Goal: Task Accomplishment & Management: Use online tool/utility

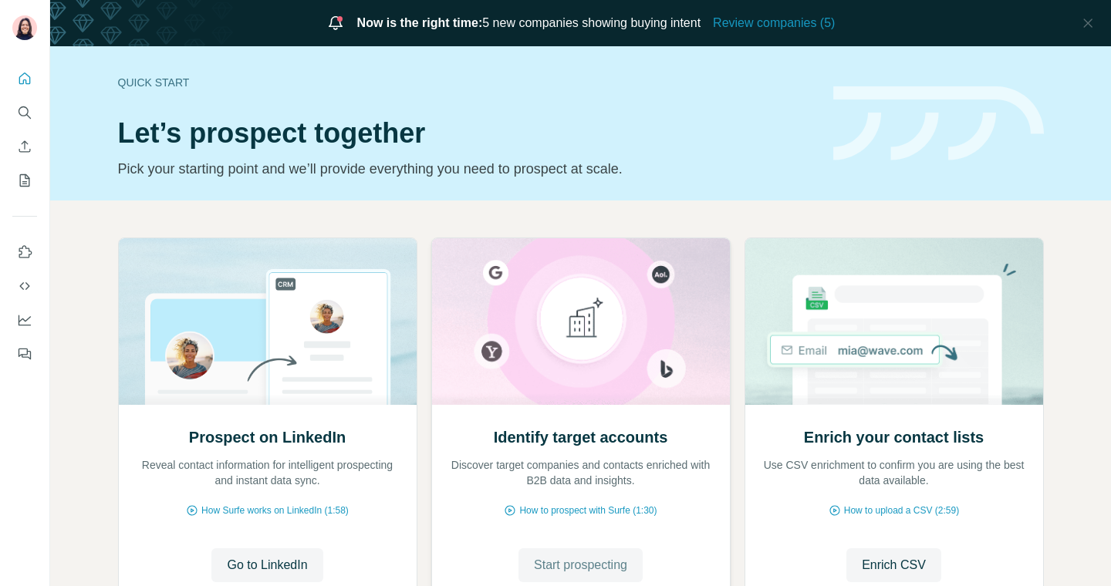
click at [549, 555] on button "Start prospecting" at bounding box center [580, 566] width 124 height 34
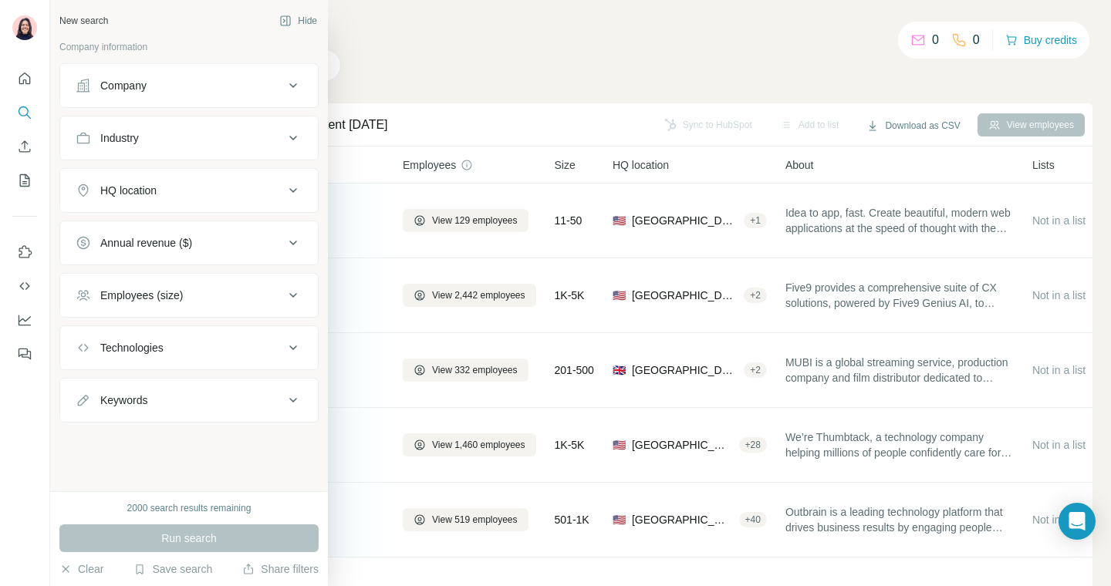
click at [137, 90] on div "Company" at bounding box center [123, 85] width 46 height 15
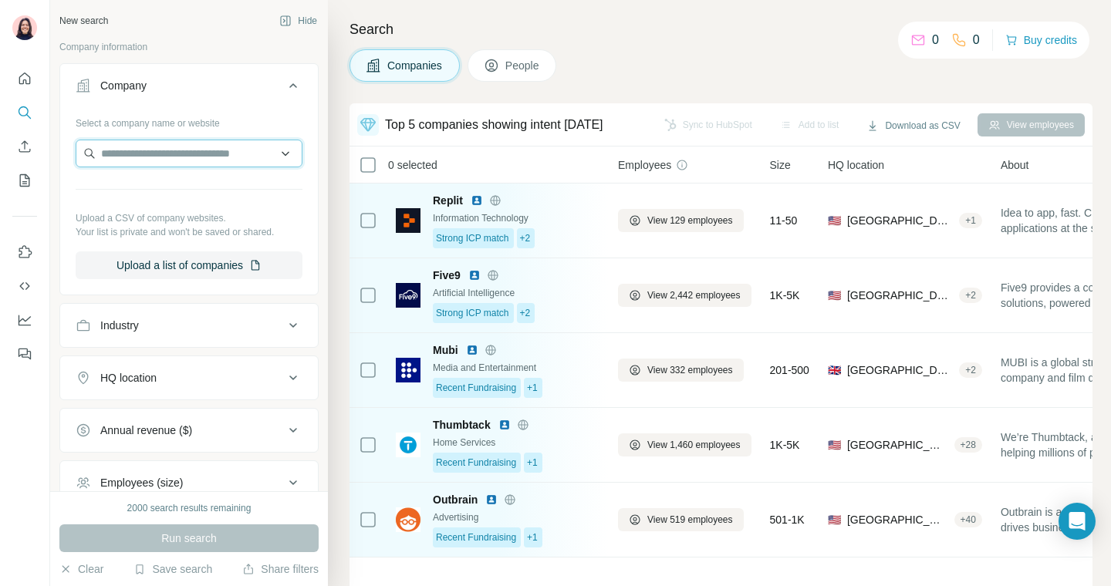
click at [164, 154] on input "text" at bounding box center [189, 154] width 227 height 28
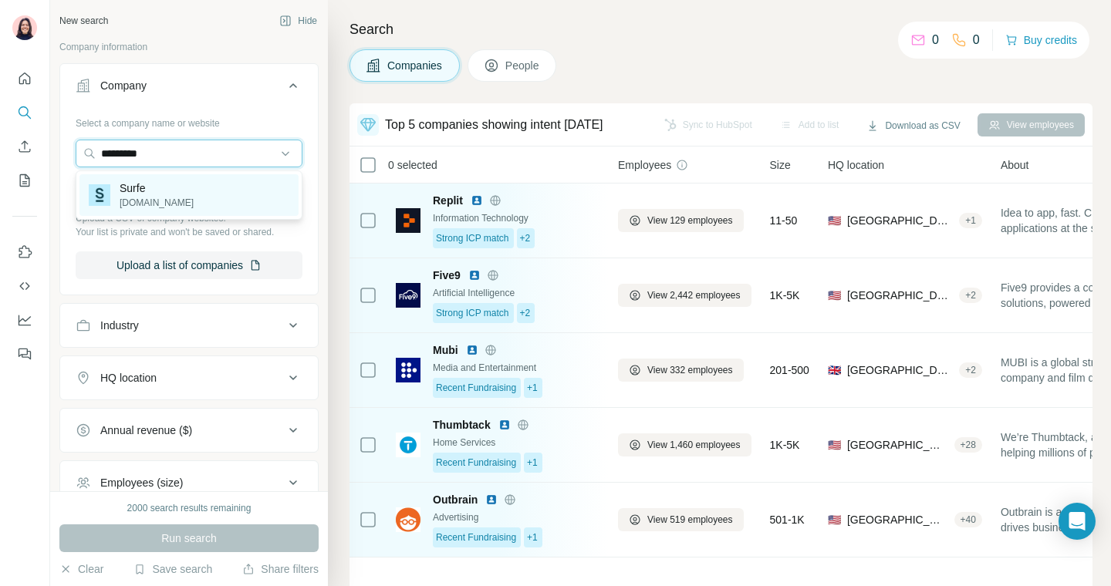
type input "*********"
click at [166, 203] on div "Surfe [DOMAIN_NAME]" at bounding box center [188, 195] width 219 height 42
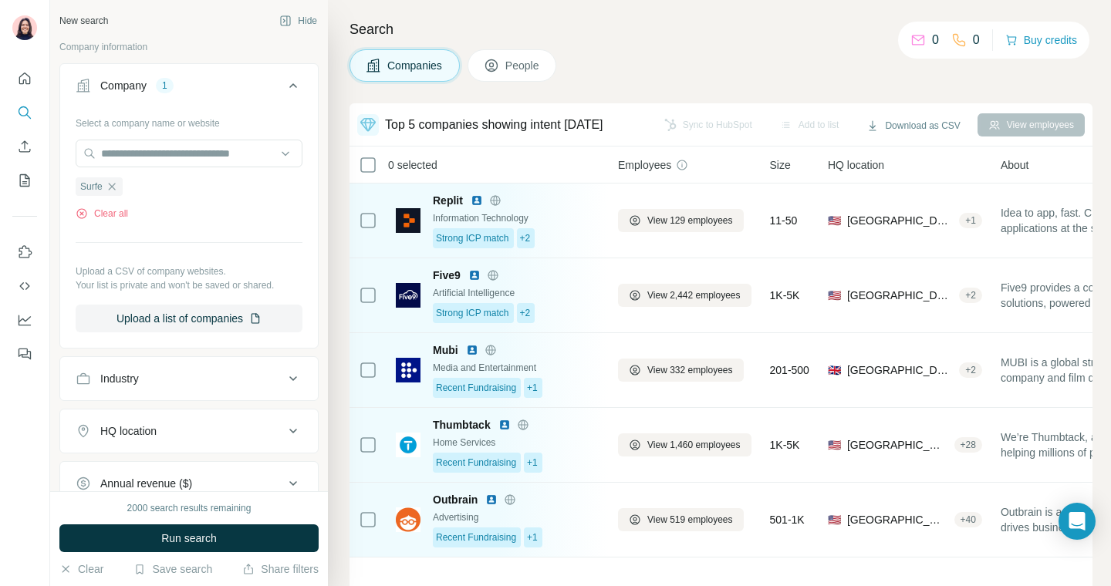
click at [520, 62] on span "People" at bounding box center [522, 65] width 35 height 15
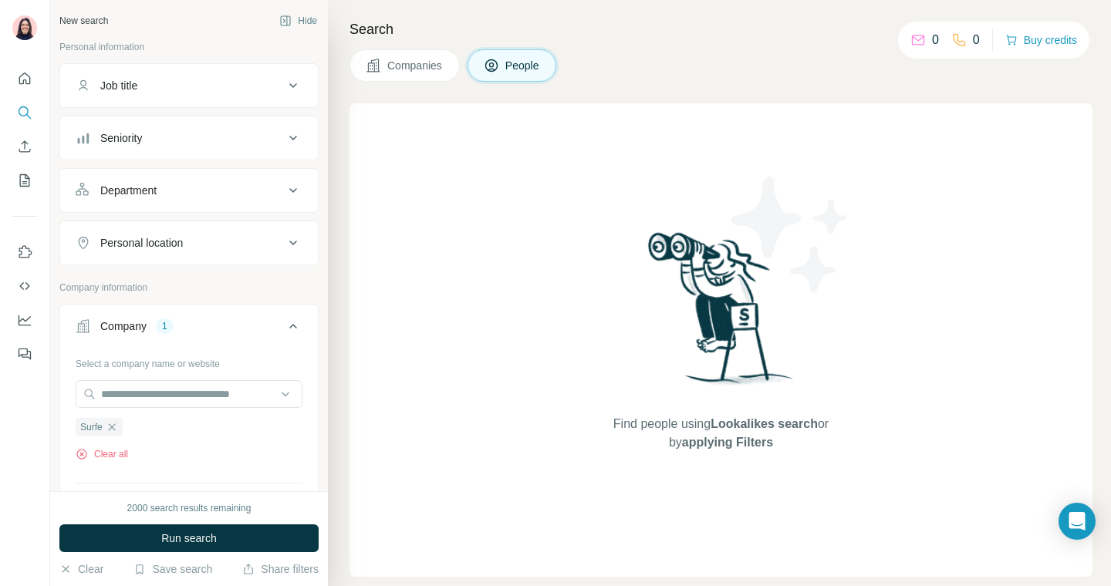
click at [180, 79] on div "Job title" at bounding box center [180, 85] width 208 height 15
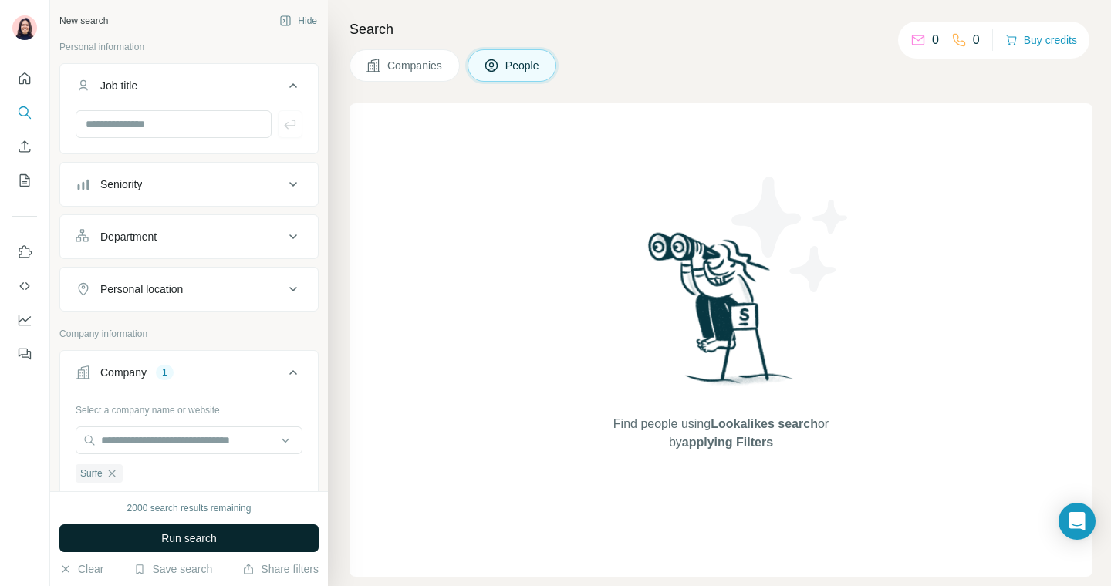
click at [202, 539] on span "Run search" at bounding box center [189, 538] width 56 height 15
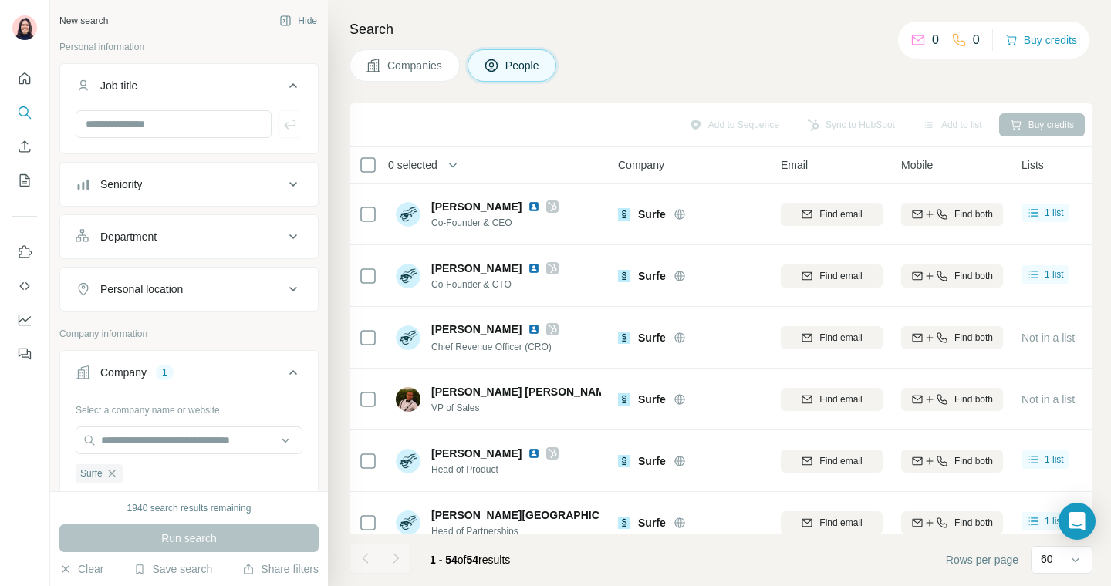
click at [169, 187] on div "Seniority" at bounding box center [180, 184] width 208 height 15
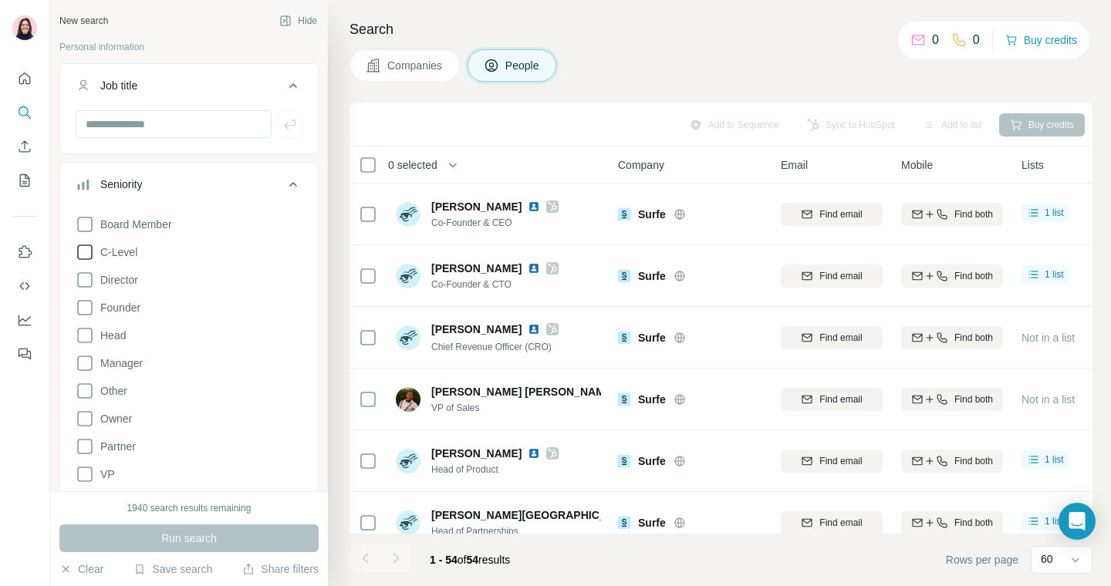
click at [133, 252] on span "C-Level" at bounding box center [115, 252] width 43 height 15
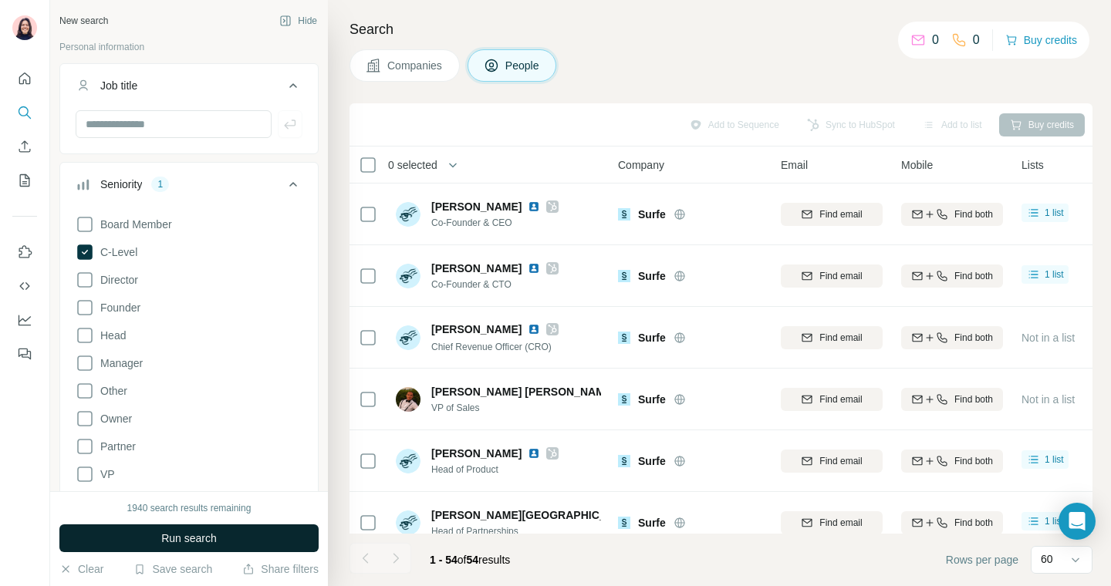
click at [173, 542] on span "Run search" at bounding box center [189, 538] width 56 height 15
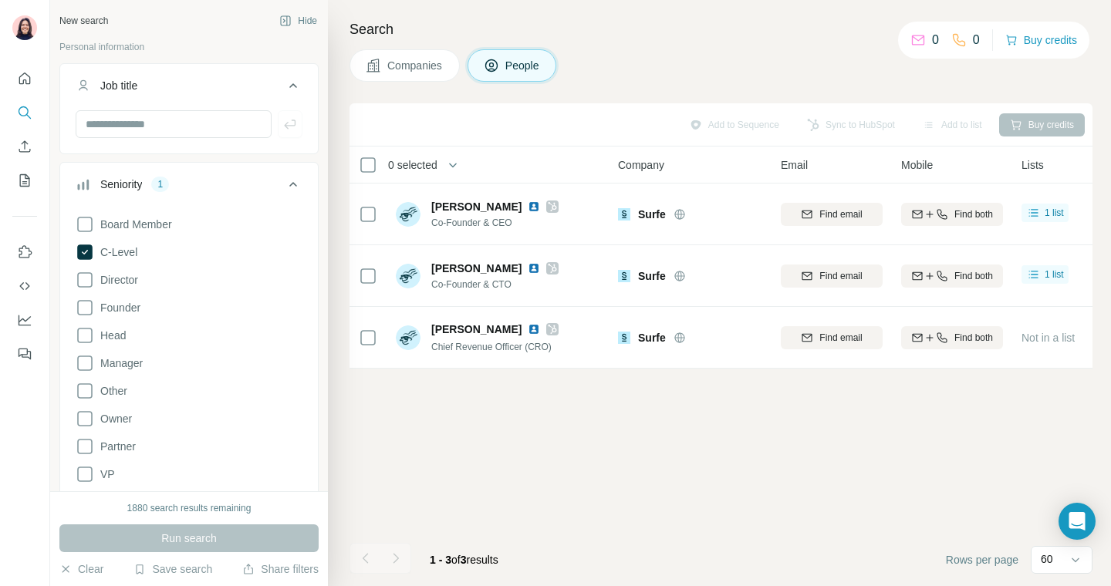
click at [295, 185] on icon at bounding box center [293, 184] width 8 height 5
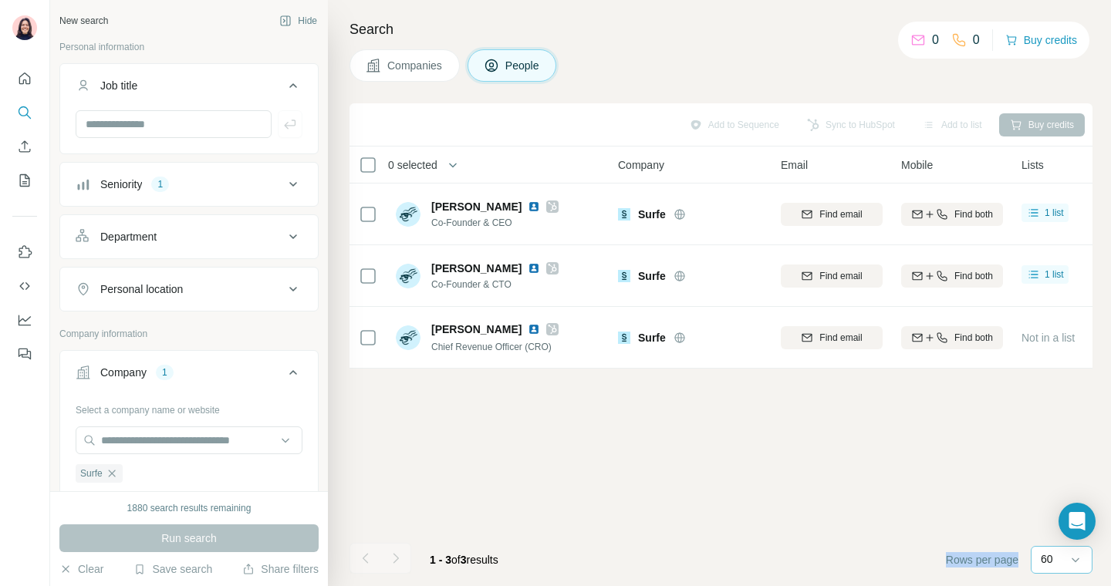
drag, startPoint x: 944, startPoint y: 557, endPoint x: 1040, endPoint y: 556, distance: 95.7
click at [1040, 556] on div "Rows per page 60" at bounding box center [1019, 560] width 147 height 28
drag, startPoint x: 141, startPoint y: 511, endPoint x: 114, endPoint y: 511, distance: 27.0
click at [114, 511] on div "1880 search results remaining" at bounding box center [188, 509] width 259 height 14
click at [135, 508] on div "1880 search results remaining" at bounding box center [189, 509] width 124 height 14
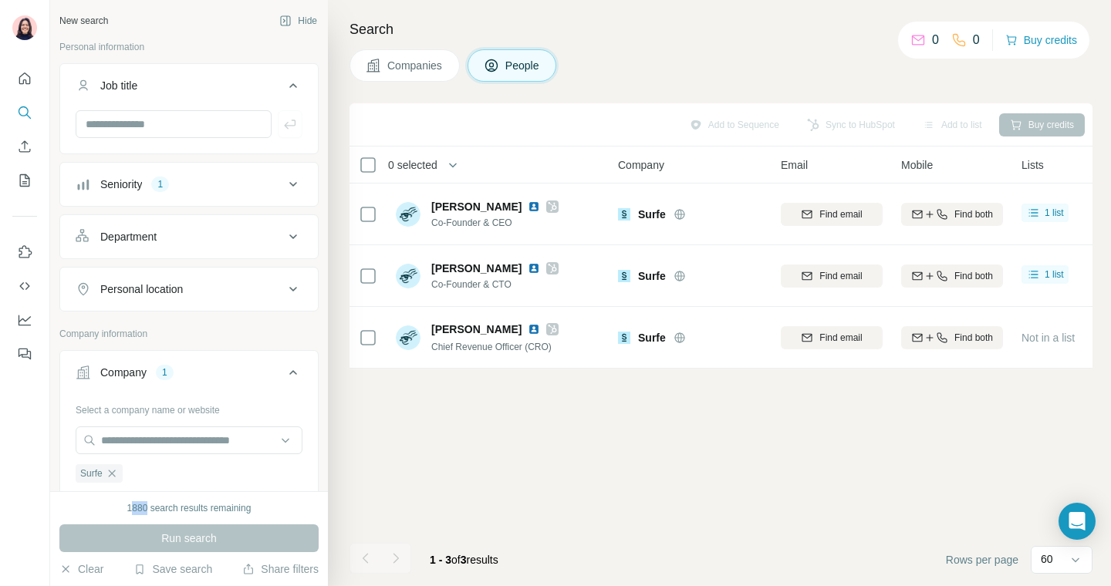
drag, startPoint x: 143, startPoint y: 508, endPoint x: 120, endPoint y: 508, distance: 22.4
click at [120, 508] on div "1880 search results remaining" at bounding box center [188, 509] width 259 height 14
click at [217, 184] on div "Seniority 1" at bounding box center [180, 184] width 208 height 15
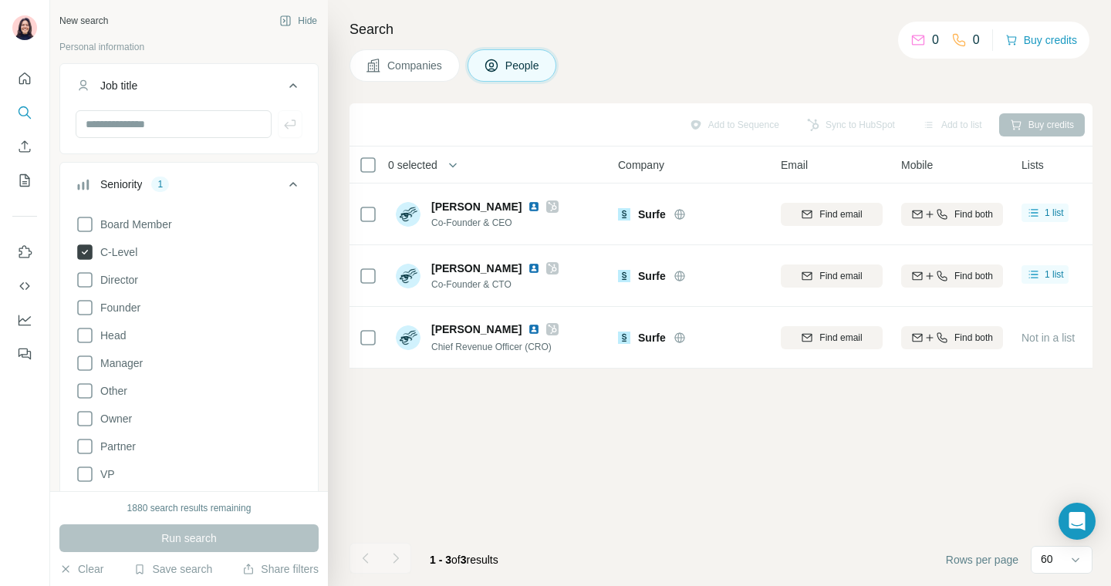
click at [119, 248] on span "C-Level" at bounding box center [115, 252] width 43 height 15
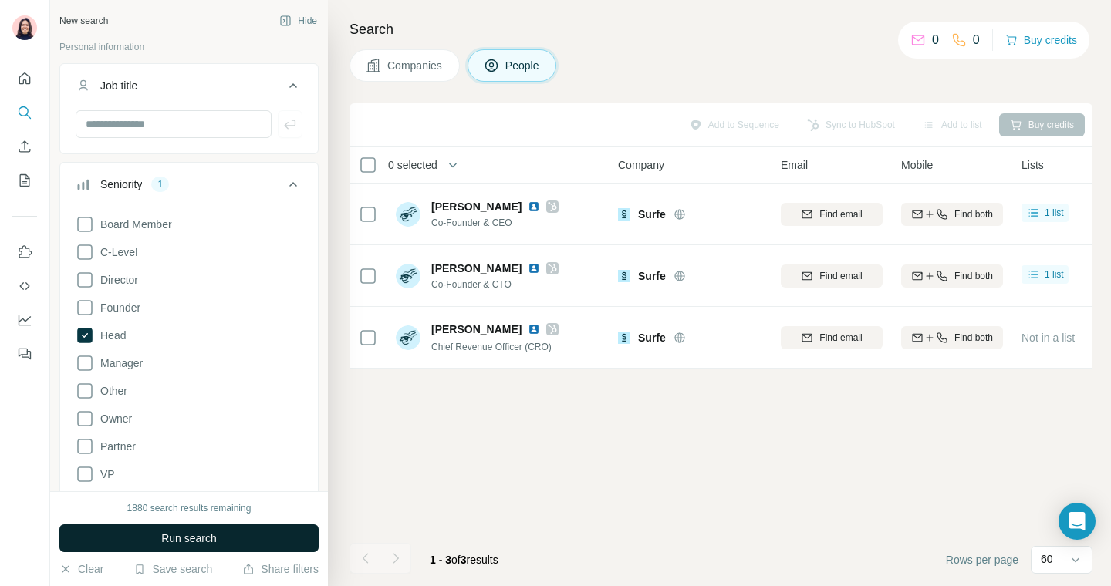
click at [151, 537] on button "Run search" at bounding box center [188, 539] width 259 height 28
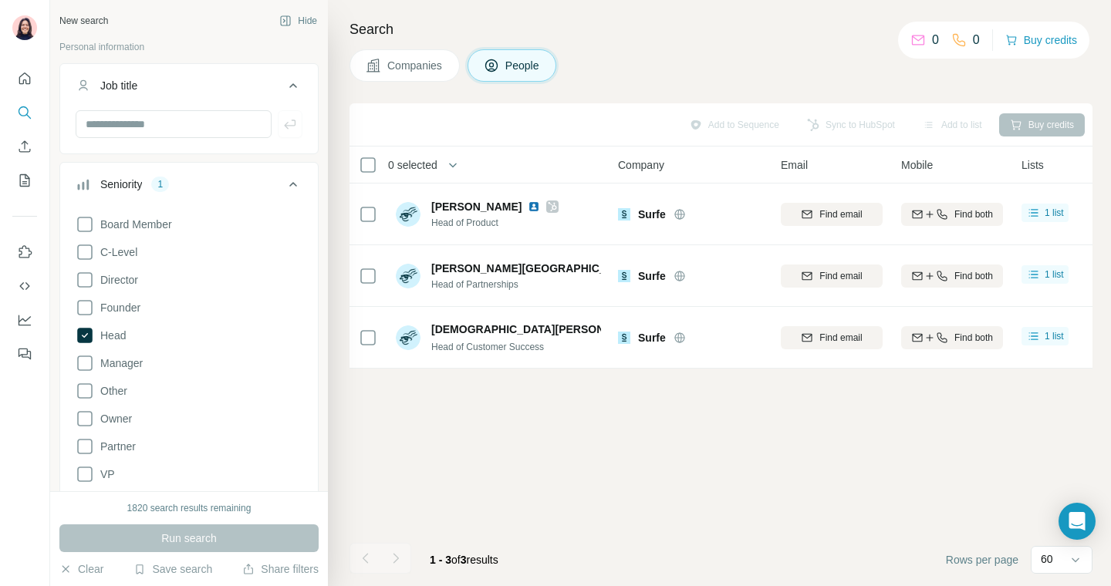
click at [282, 193] on button "Seniority 1" at bounding box center [189, 187] width 258 height 43
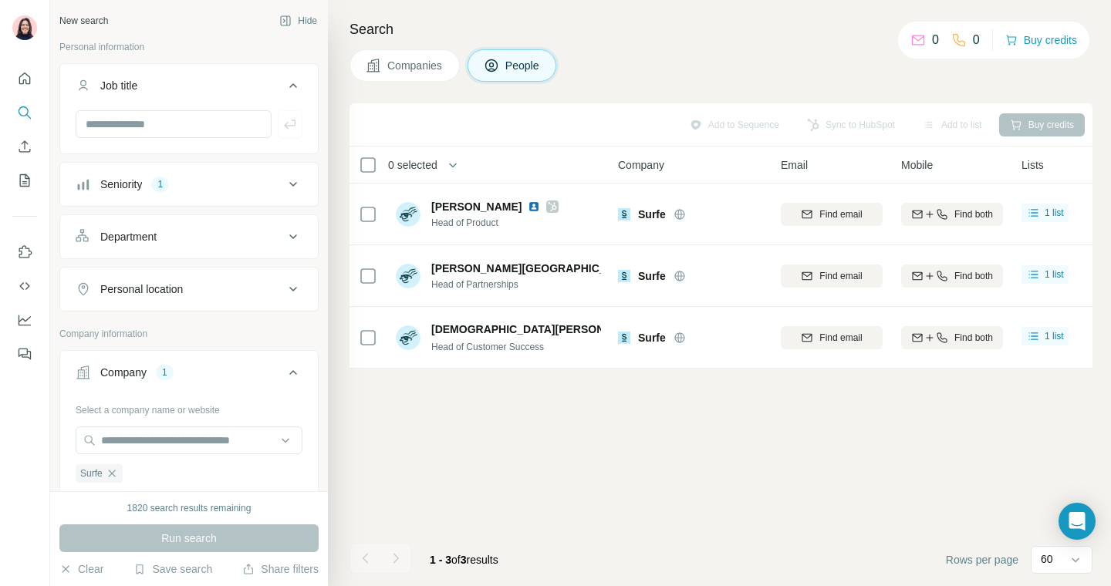
click at [245, 78] on div "Job title" at bounding box center [180, 85] width 208 height 15
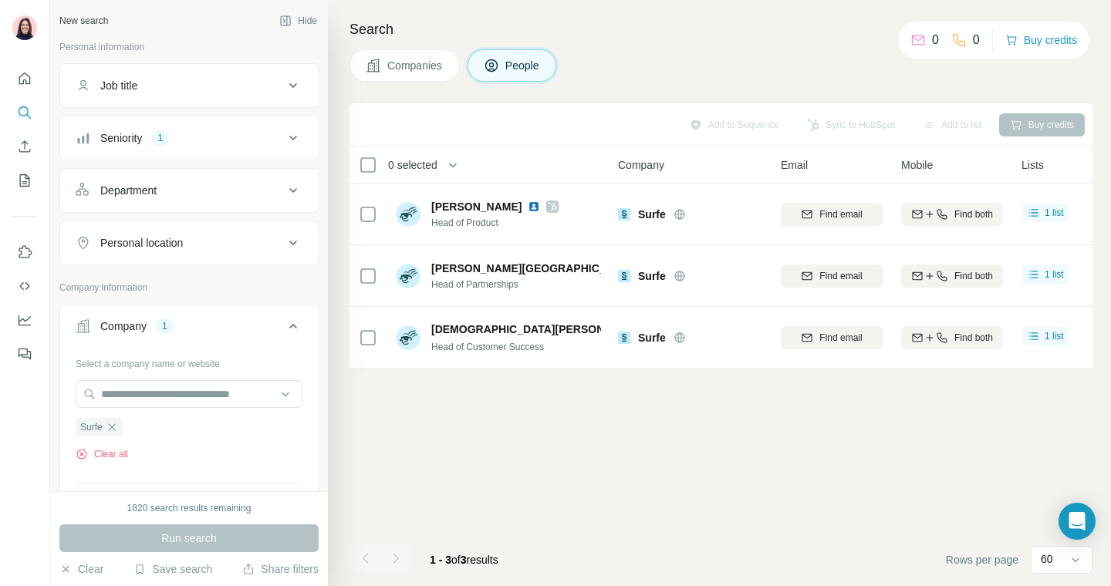
click at [415, 68] on span "Companies" at bounding box center [415, 65] width 56 height 15
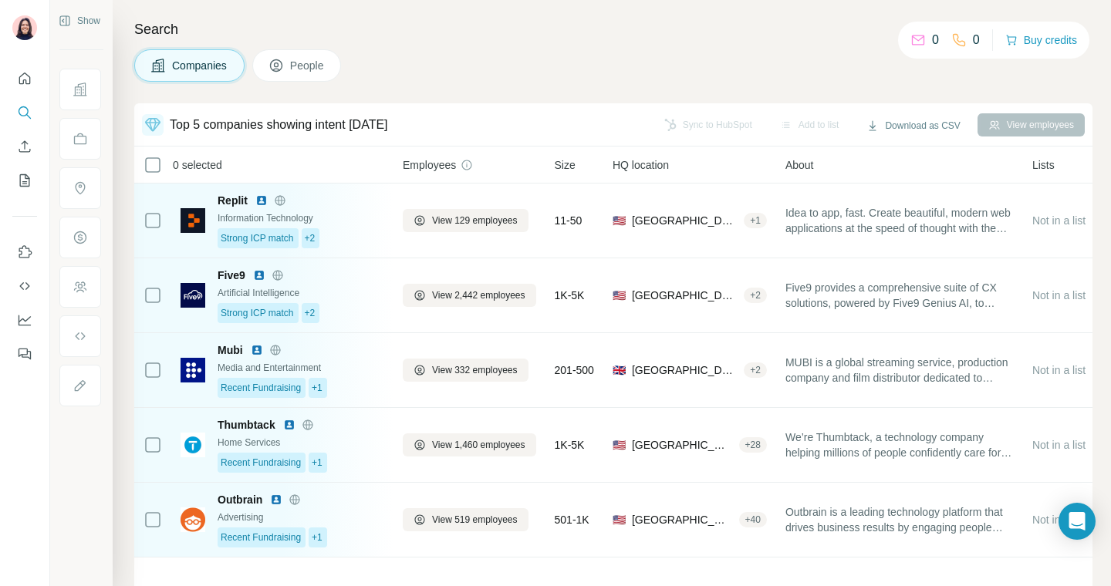
click at [333, 62] on button "People" at bounding box center [297, 65] width 90 height 32
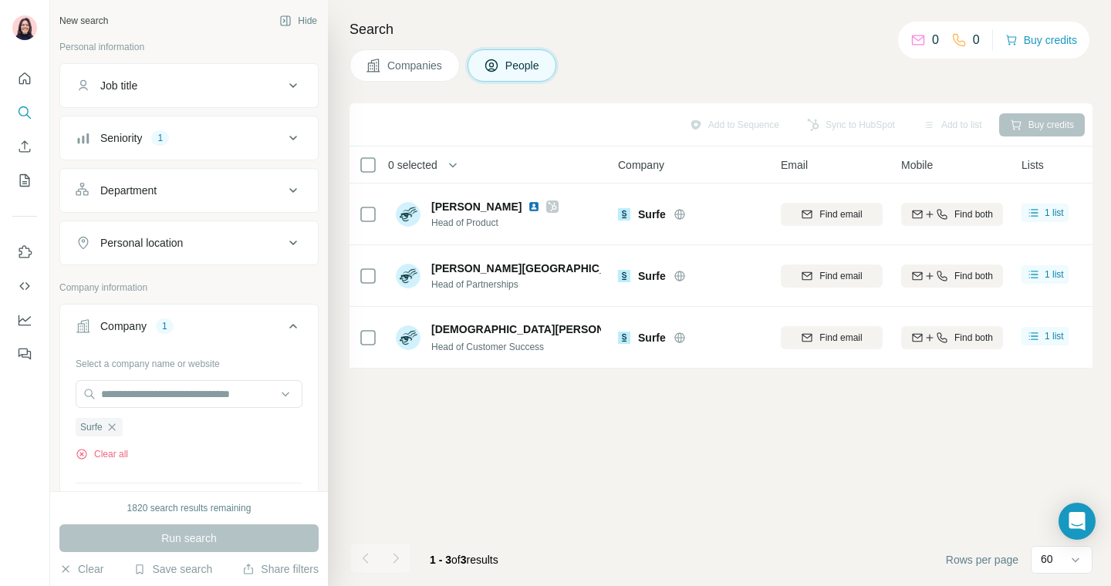
click at [410, 68] on span "Companies" at bounding box center [415, 65] width 56 height 15
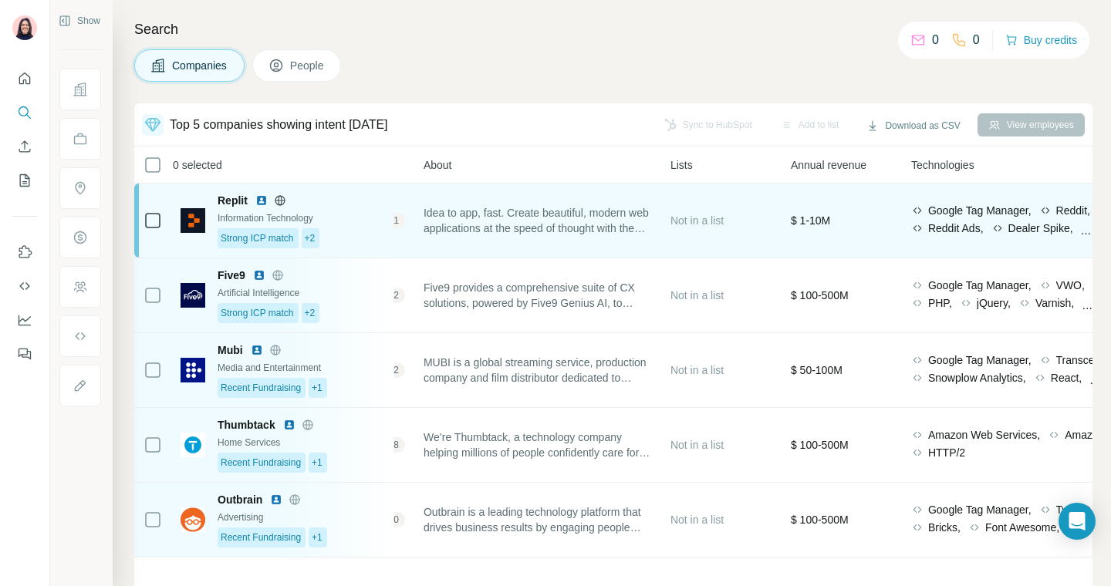
scroll to position [0, 367]
click at [534, 227] on span "Idea to app, fast. Create beautiful, modern web applications at the speed of th…" at bounding box center [532, 220] width 228 height 31
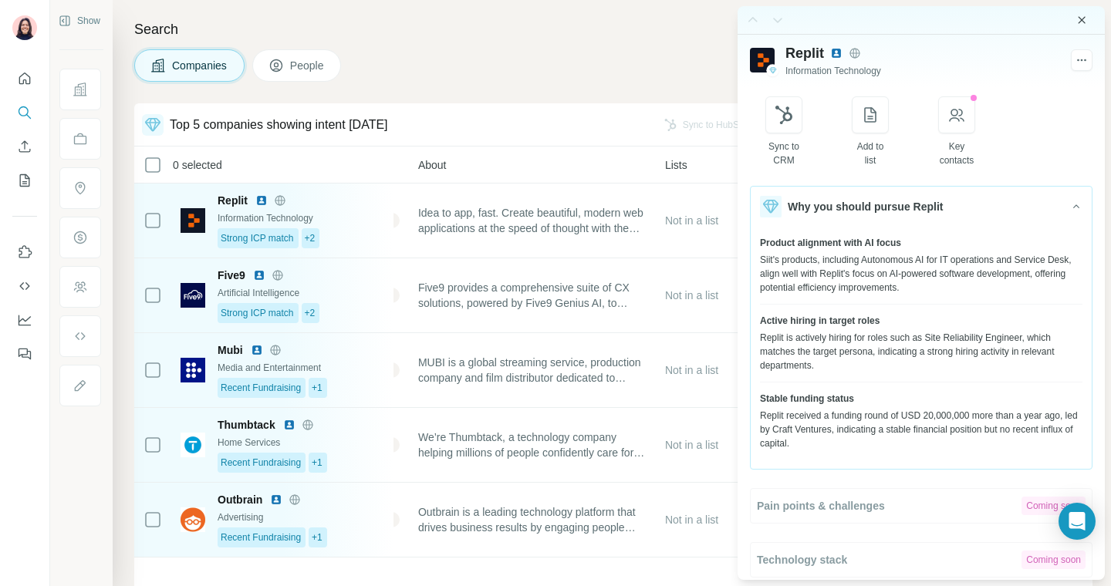
click at [1084, 21] on icon "Close side panel" at bounding box center [1082, 20] width 12 height 12
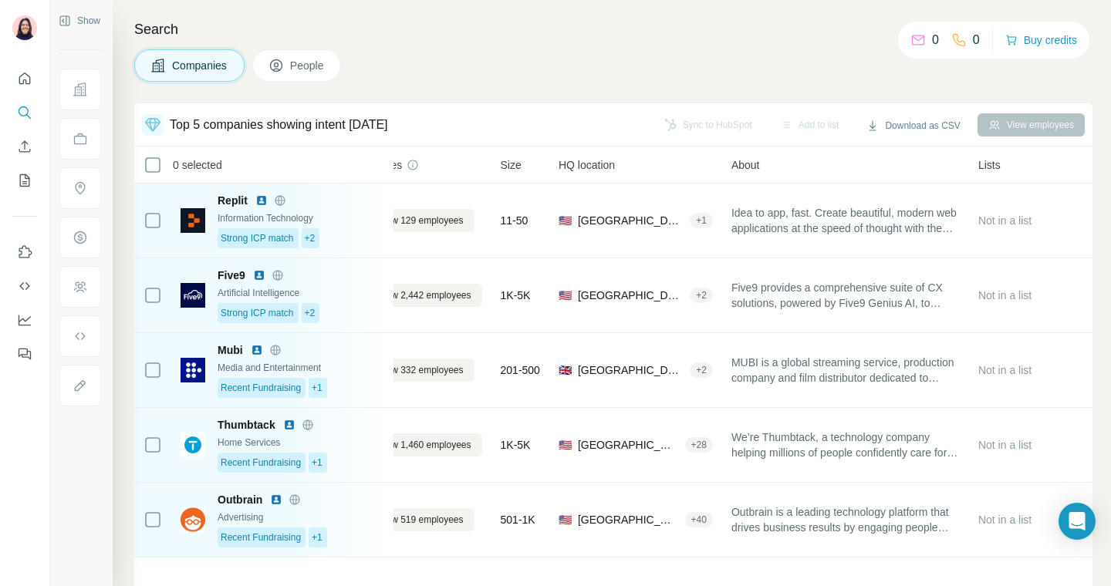
scroll to position [0, 0]
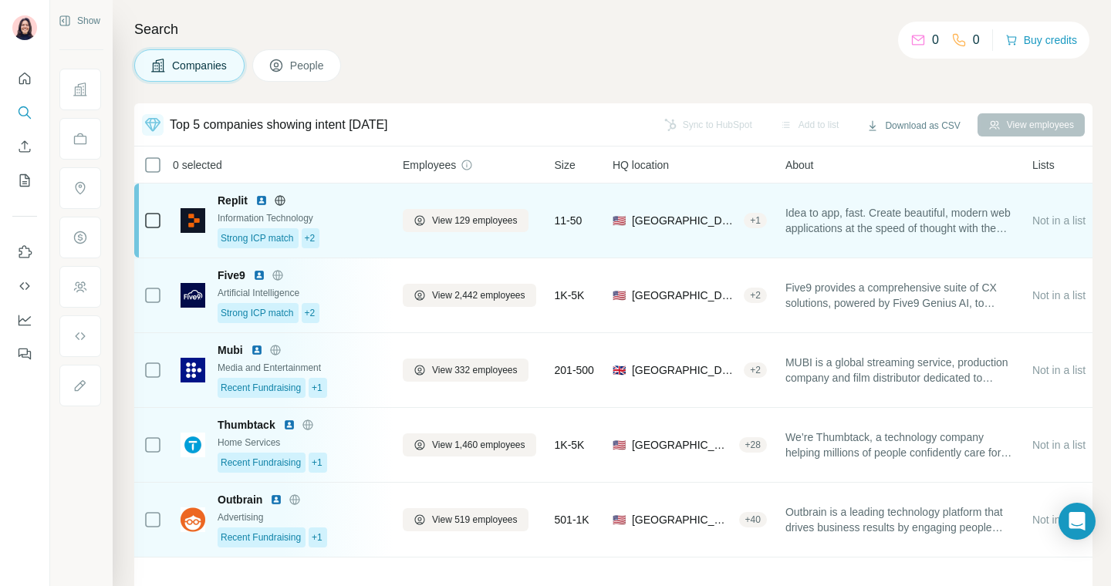
click at [904, 218] on span "Idea to app, fast. Create beautiful, modern web applications at the speed of th…" at bounding box center [899, 220] width 228 height 31
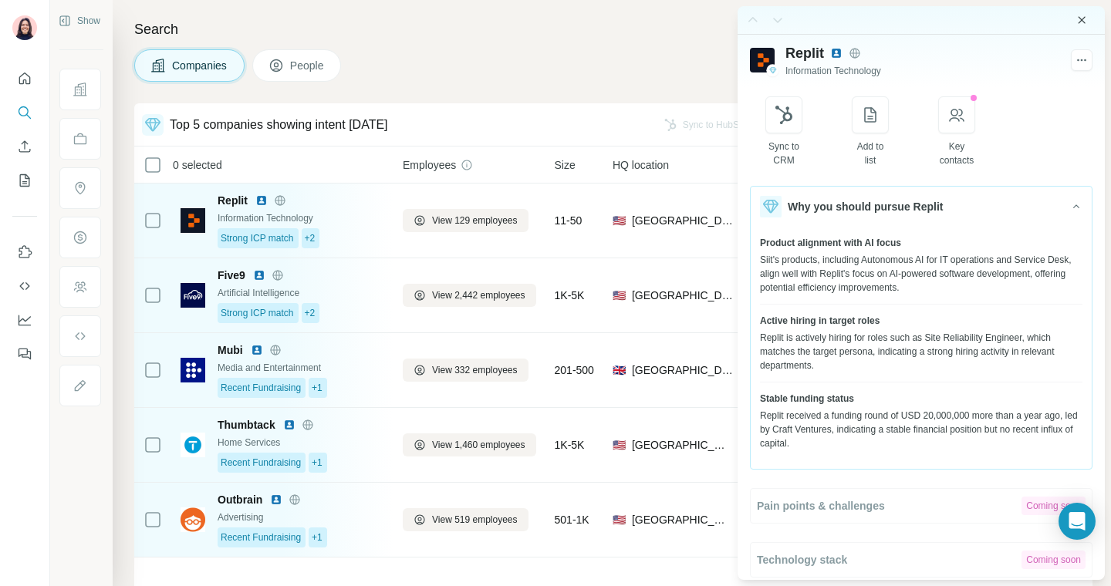
click at [1084, 22] on icon "Close side panel" at bounding box center [1082, 19] width 7 height 7
